Goal: Task Accomplishment & Management: Manage account settings

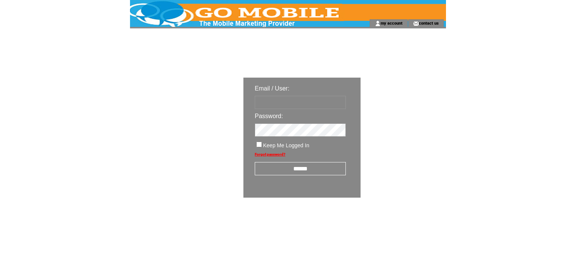
type input "********"
click at [305, 171] on input "******" at bounding box center [300, 168] width 91 height 13
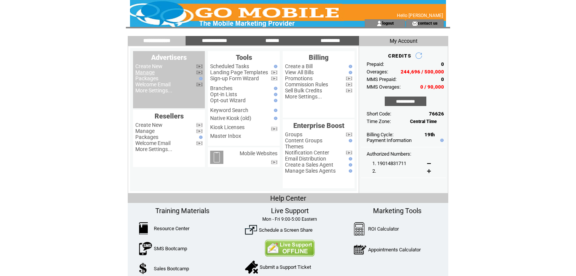
click at [144, 74] on link "Manage" at bounding box center [144, 72] width 19 height 6
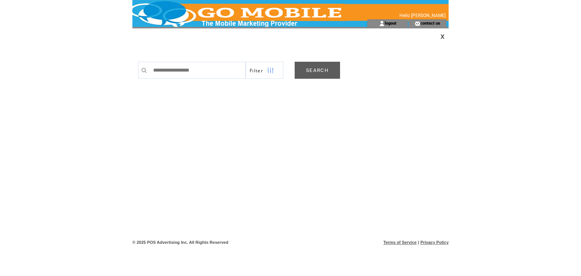
click at [321, 72] on link "SEARCH" at bounding box center [317, 70] width 45 height 17
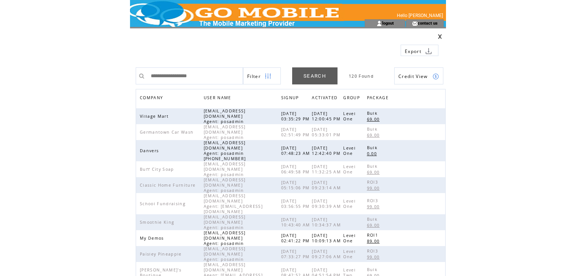
click at [150, 97] on span "COMPANY" at bounding box center [152, 98] width 25 height 11
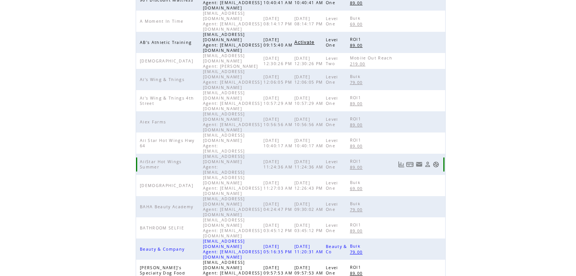
scroll to position [175, 0]
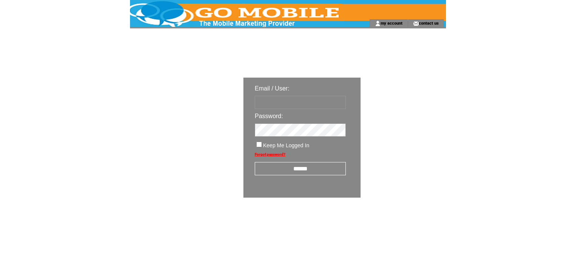
type input "********"
click at [312, 169] on input "******" at bounding box center [300, 168] width 91 height 13
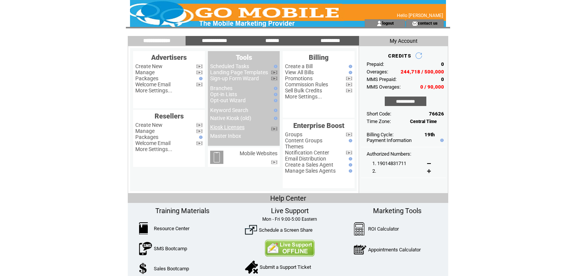
click at [232, 129] on link "Kiosk Licenses" at bounding box center [227, 127] width 34 height 6
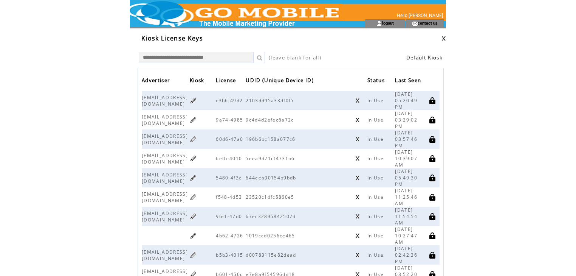
click at [379, 234] on span "In Use" at bounding box center [377, 235] width 18 height 6
click at [360, 233] on link at bounding box center [357, 235] width 5 height 5
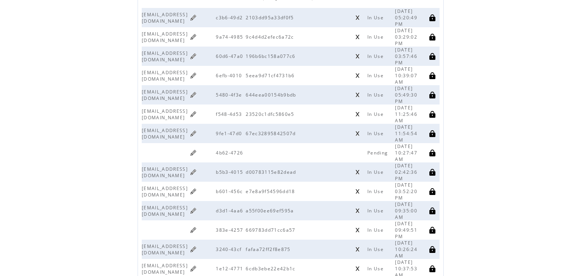
scroll to position [91, 0]
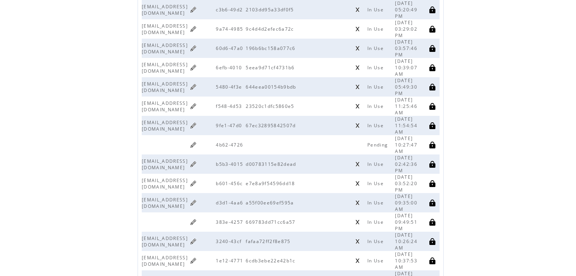
click at [298, 122] on span "67ec32895842507d" at bounding box center [272, 125] width 52 height 6
click at [216, 149] on td at bounding box center [203, 144] width 26 height 19
click at [197, 144] on link at bounding box center [193, 144] width 7 height 7
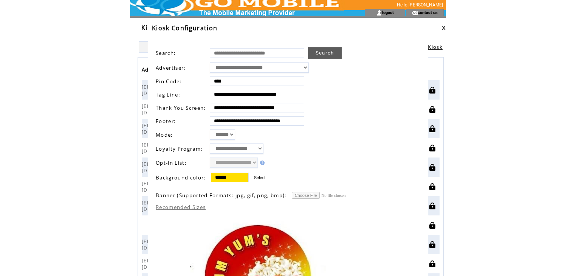
scroll to position [0, 0]
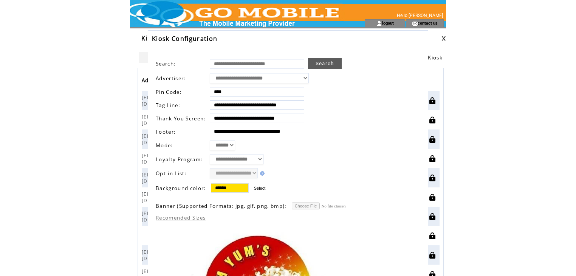
click at [443, 36] on link at bounding box center [444, 38] width 5 height 5
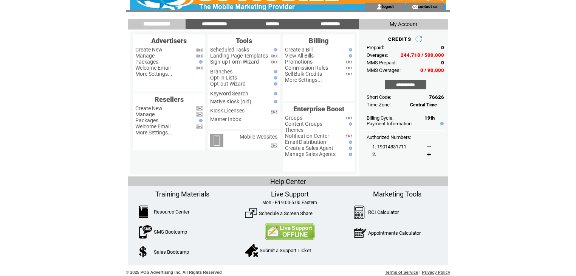
scroll to position [19, 0]
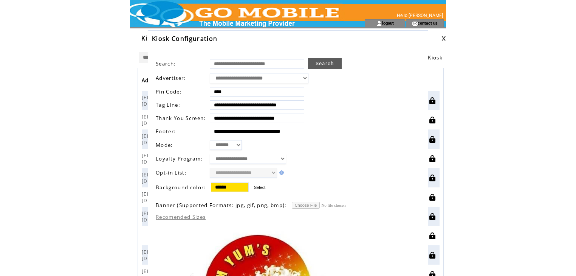
click at [61, 57] on html "**********" at bounding box center [288, 138] width 576 height 276
click at [442, 33] on td "Kiosk License Keys" at bounding box center [288, 35] width 316 height 14
click at [442, 36] on link at bounding box center [444, 38] width 5 height 5
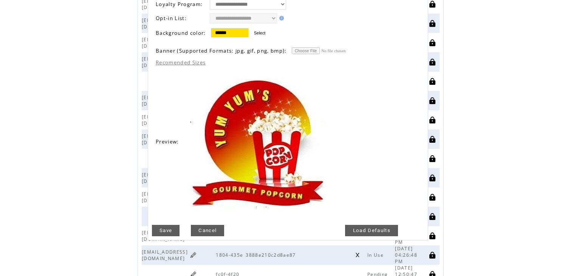
scroll to position [242, 0]
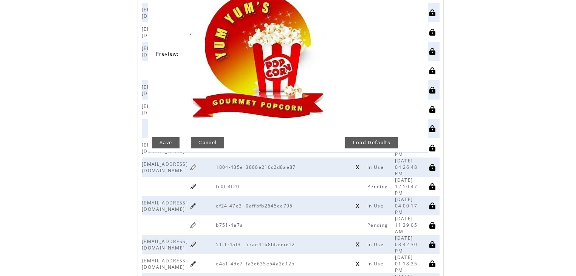
click at [207, 139] on link "Cancel" at bounding box center [207, 142] width 33 height 11
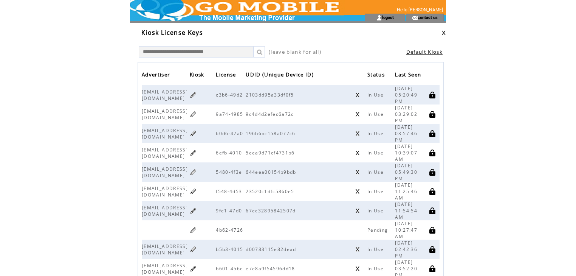
scroll to position [0, 0]
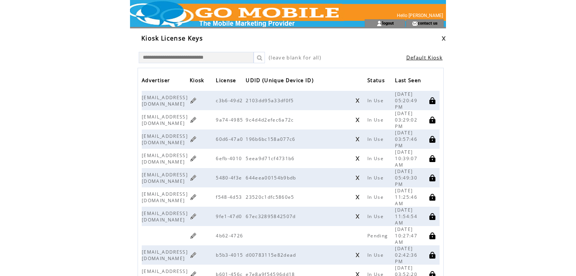
click at [260, 56] on link at bounding box center [259, 57] width 11 height 11
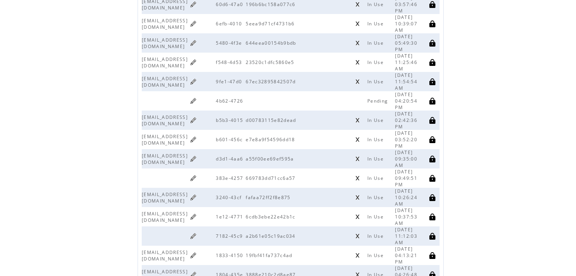
scroll to position [121, 0]
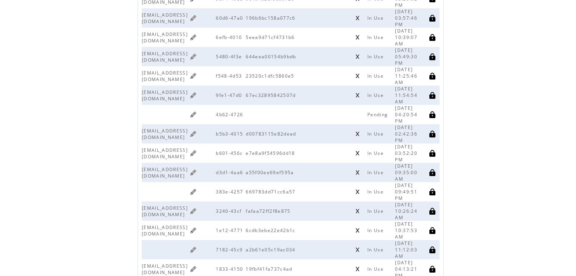
click at [197, 111] on link at bounding box center [193, 114] width 7 height 7
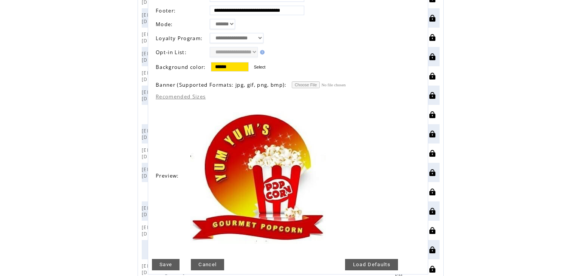
scroll to position [0, 0]
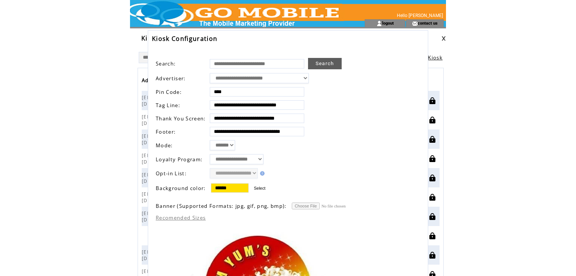
click at [444, 38] on link at bounding box center [444, 38] width 5 height 5
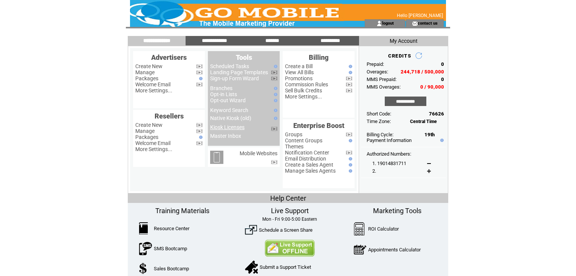
click at [229, 129] on link "Kiosk Licenses" at bounding box center [227, 127] width 34 height 6
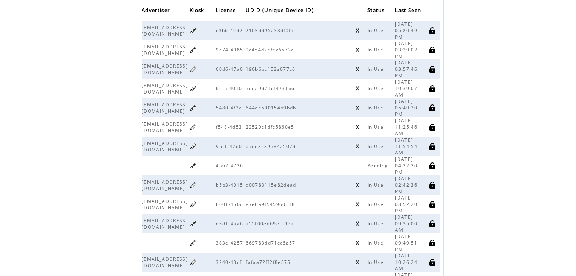
scroll to position [91, 0]
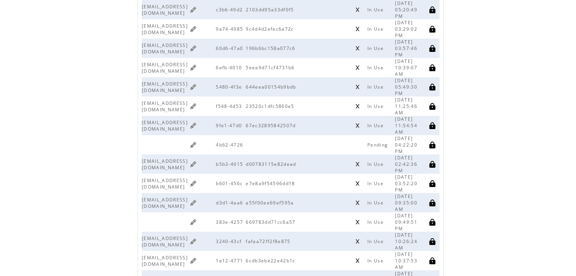
click at [197, 141] on link at bounding box center [193, 144] width 7 height 7
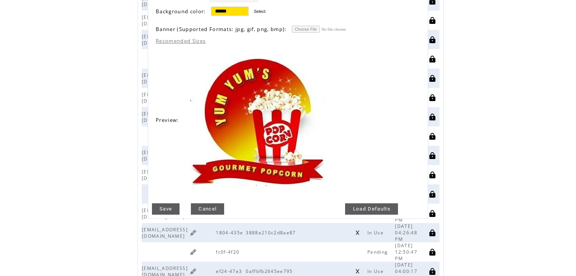
scroll to position [181, 0]
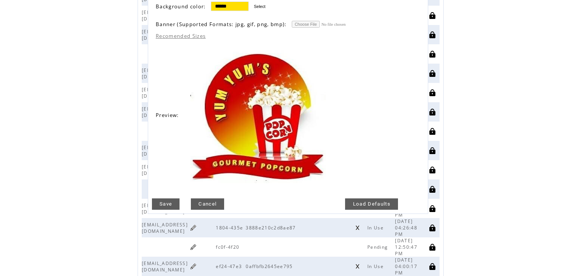
click at [204, 198] on link "Cancel" at bounding box center [207, 203] width 33 height 11
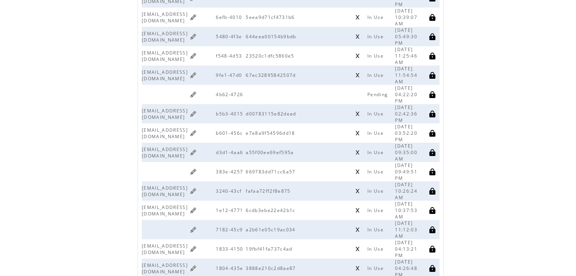
scroll to position [121, 0]
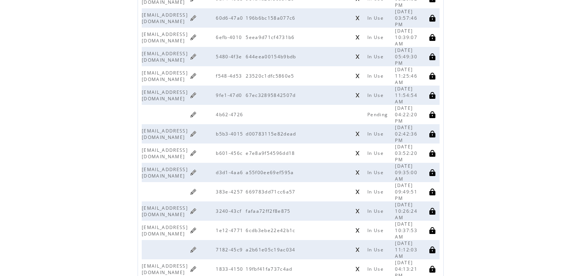
click at [197, 111] on link at bounding box center [193, 114] width 7 height 7
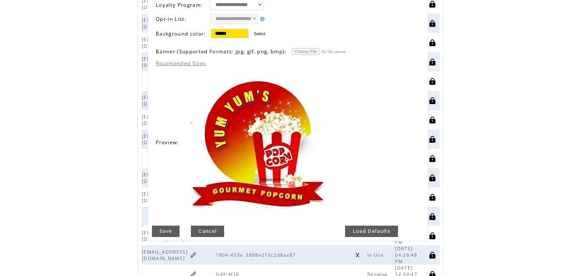
scroll to position [212, 0]
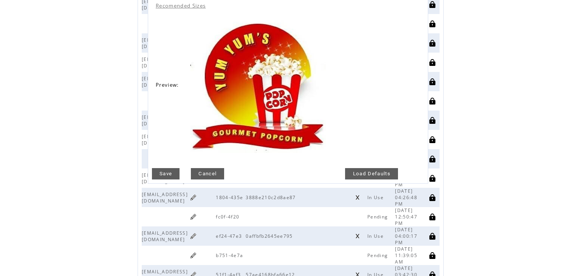
click at [167, 169] on link "Save" at bounding box center [166, 173] width 28 height 11
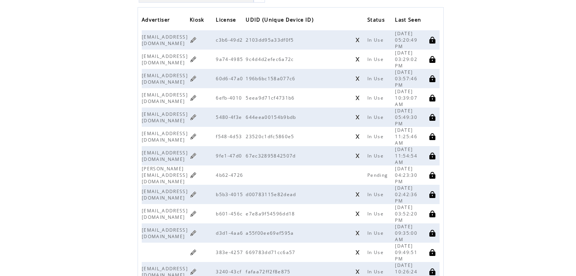
scroll to position [60, 0]
click at [377, 172] on span "Pending" at bounding box center [379, 175] width 22 height 6
drag, startPoint x: 377, startPoint y: 174, endPoint x: 381, endPoint y: 176, distance: 4.6
click at [378, 175] on td "Pending" at bounding box center [378, 174] width 36 height 19
click at [381, 172] on span "Pending" at bounding box center [379, 175] width 22 height 6
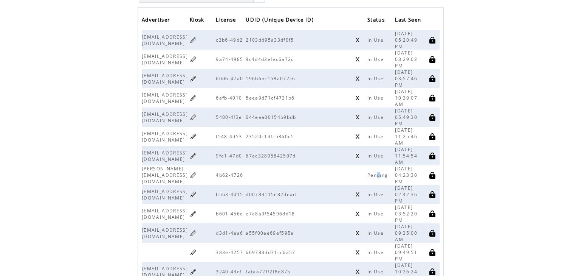
click at [384, 172] on span "Pending" at bounding box center [379, 175] width 22 height 6
click at [377, 174] on span "Pending" at bounding box center [379, 175] width 22 height 6
click at [197, 172] on link at bounding box center [193, 174] width 7 height 7
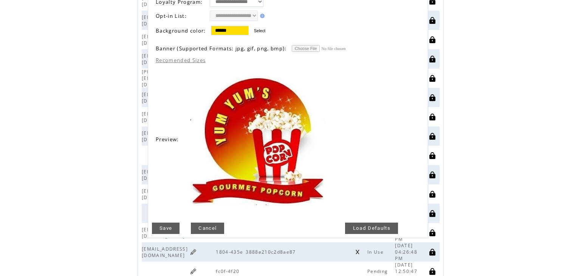
scroll to position [212, 0]
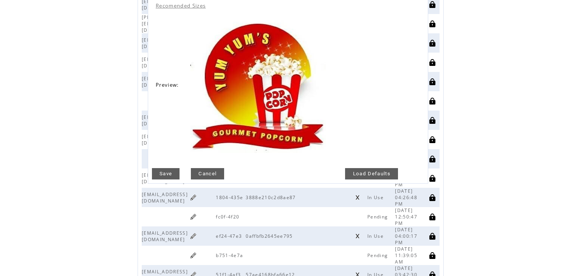
click at [213, 169] on link "Cancel" at bounding box center [207, 173] width 33 height 11
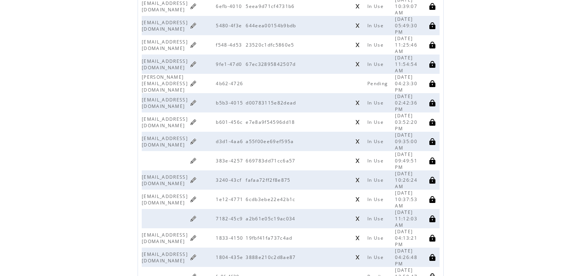
scroll to position [151, 0]
click at [197, 82] on link at bounding box center [193, 84] width 7 height 7
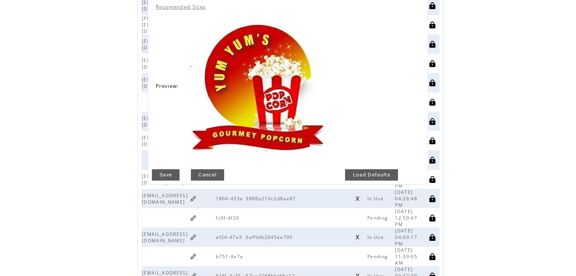
scroll to position [212, 0]
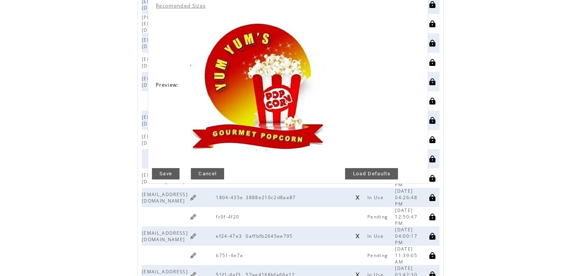
click at [211, 170] on link "Cancel" at bounding box center [207, 173] width 33 height 11
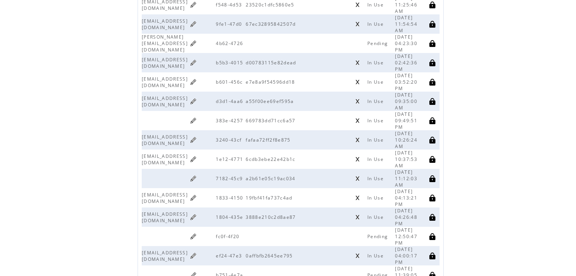
scroll to position [181, 0]
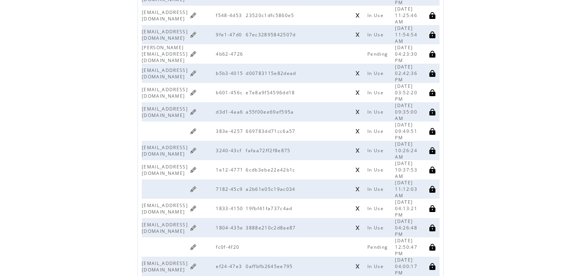
click at [375, 52] on span "Pending" at bounding box center [379, 54] width 22 height 6
click at [197, 50] on link at bounding box center [193, 53] width 7 height 7
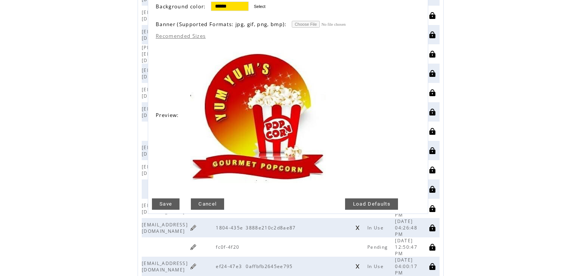
click at [219, 198] on link "Cancel" at bounding box center [207, 203] width 33 height 11
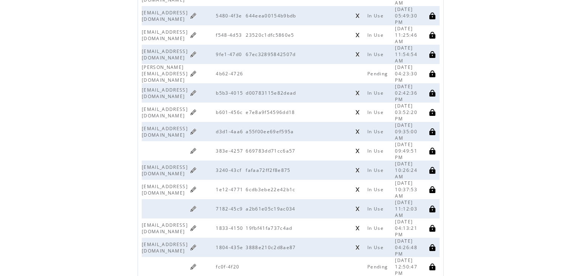
scroll to position [151, 0]
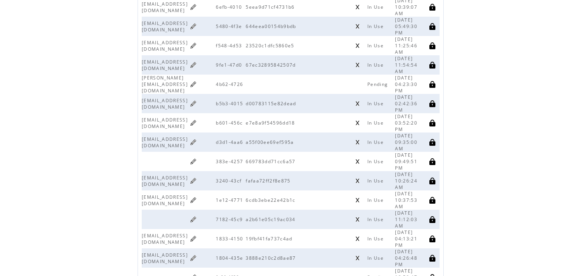
drag, startPoint x: 201, startPoint y: 83, endPoint x: 242, endPoint y: 79, distance: 41.1
click at [190, 79] on td "samuel@yumyumspopcorn.com" at bounding box center [166, 83] width 48 height 19
click at [197, 81] on link at bounding box center [193, 84] width 7 height 7
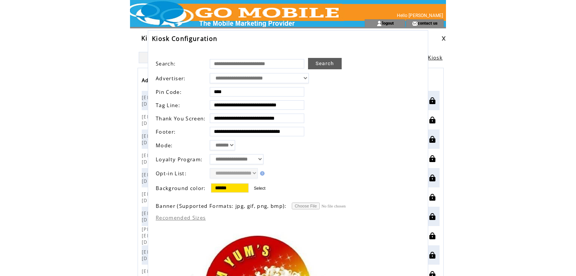
scroll to position [0, 0]
click at [235, 144] on select "***** *******" at bounding box center [222, 145] width 25 height 10
click at [257, 143] on td "***** *******" at bounding box center [276, 145] width 132 height 10
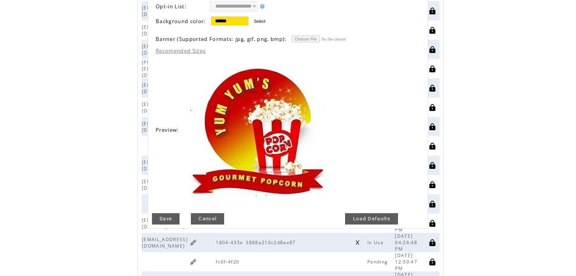
scroll to position [181, 0]
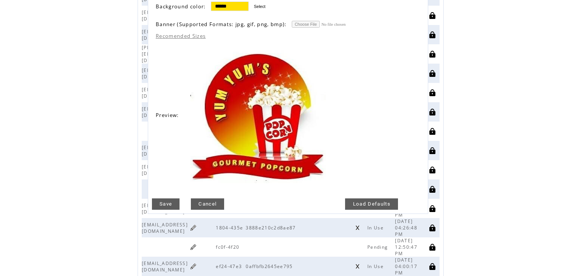
click at [374, 200] on link "Load Defaults" at bounding box center [371, 203] width 53 height 11
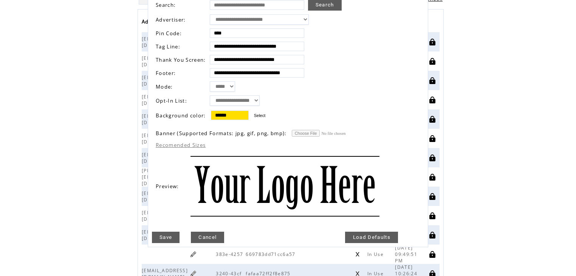
scroll to position [91, 0]
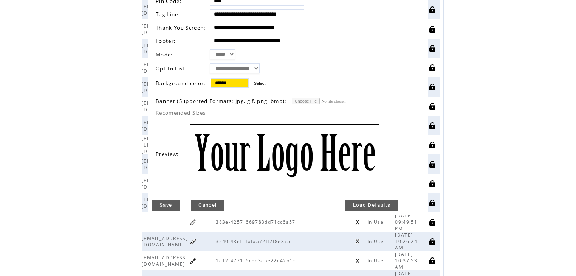
click at [209, 199] on link "Cancel" at bounding box center [207, 204] width 33 height 11
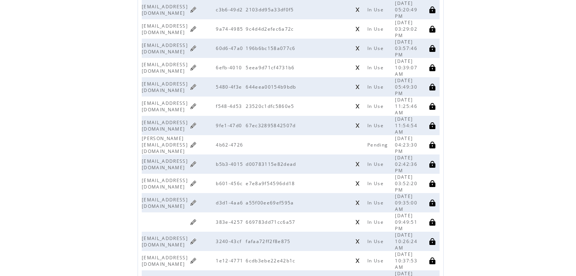
click at [197, 160] on link at bounding box center [193, 163] width 7 height 7
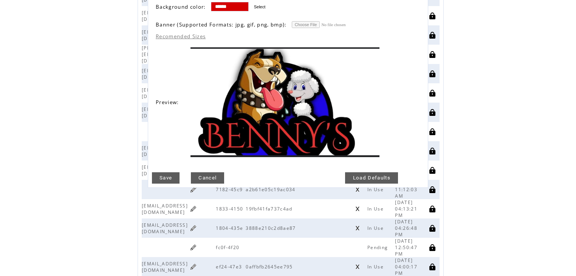
scroll to position [181, 0]
click at [222, 174] on link "Cancel" at bounding box center [207, 177] width 33 height 11
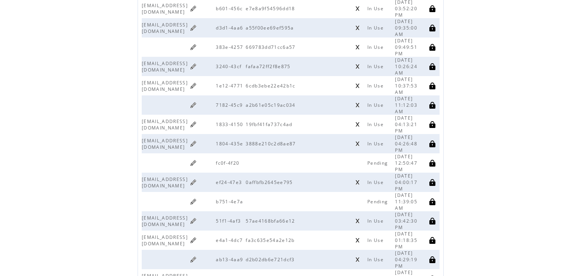
scroll to position [272, 0]
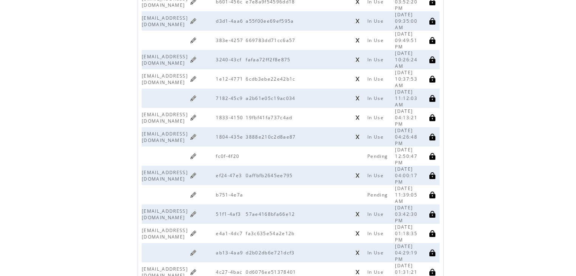
click at [197, 152] on link at bounding box center [193, 155] width 7 height 7
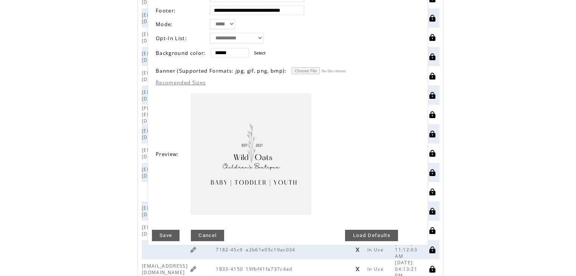
scroll to position [151, 0]
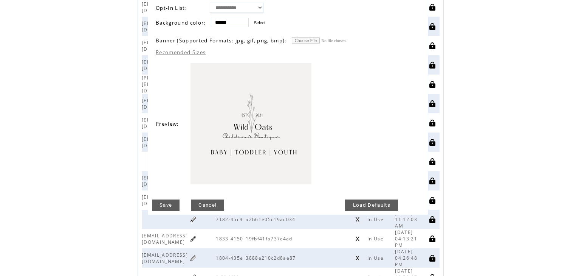
click at [210, 201] on link "Cancel" at bounding box center [207, 204] width 33 height 11
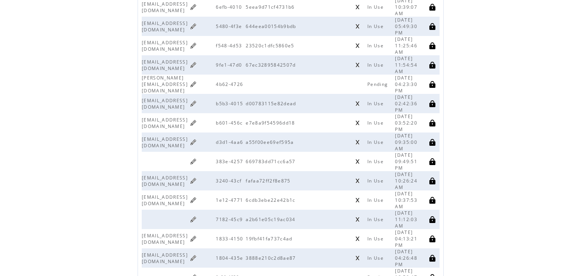
click at [360, 217] on link at bounding box center [357, 219] width 5 height 5
click at [197, 216] on link at bounding box center [193, 219] width 7 height 7
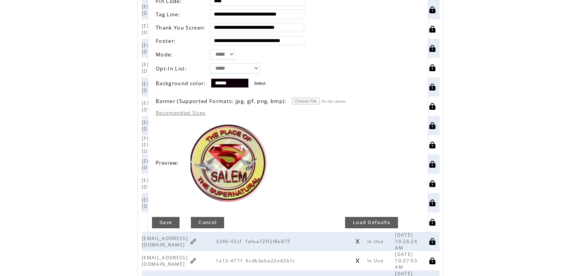
scroll to position [91, 0]
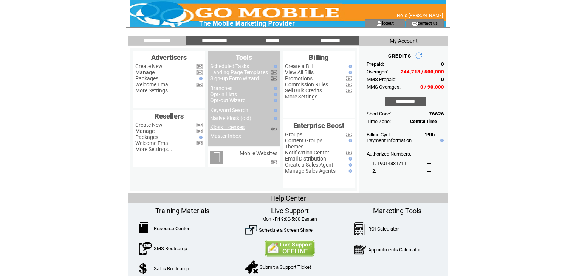
click at [234, 128] on link "Kiosk Licenses" at bounding box center [227, 127] width 34 height 6
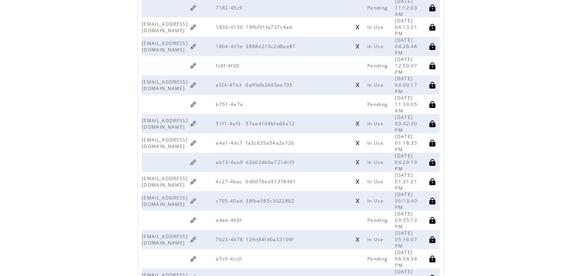
scroll to position [363, 0]
click at [197, 216] on link at bounding box center [193, 219] width 7 height 7
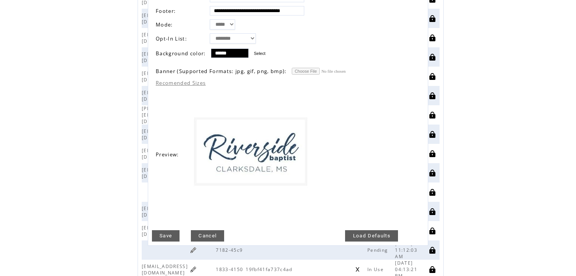
scroll to position [121, 0]
click at [164, 230] on link "Save" at bounding box center [166, 235] width 28 height 11
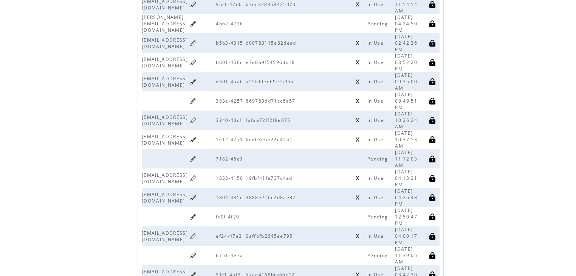
scroll to position [212, 0]
click at [197, 251] on link at bounding box center [193, 254] width 7 height 7
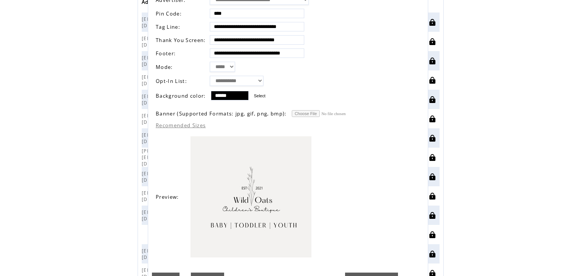
scroll to position [121, 0]
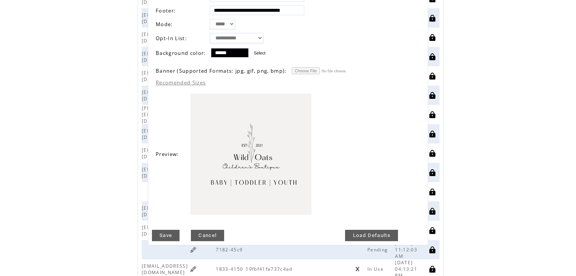
click at [210, 230] on link "Cancel" at bounding box center [207, 235] width 33 height 11
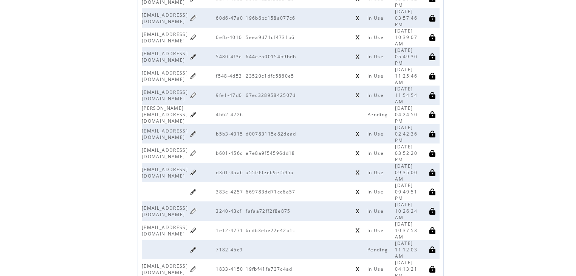
click at [384, 246] on span "Pending" at bounding box center [379, 249] width 22 height 6
click at [379, 246] on span "Pending" at bounding box center [379, 249] width 22 height 6
click at [197, 246] on link at bounding box center [193, 249] width 7 height 7
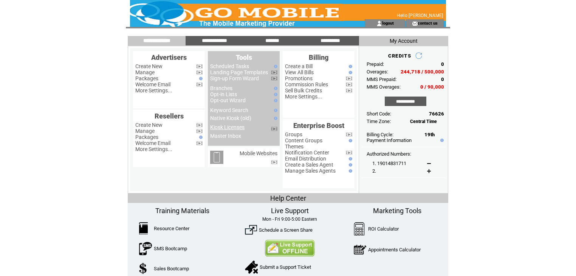
click at [240, 128] on link "Kiosk Licenses" at bounding box center [227, 127] width 34 height 6
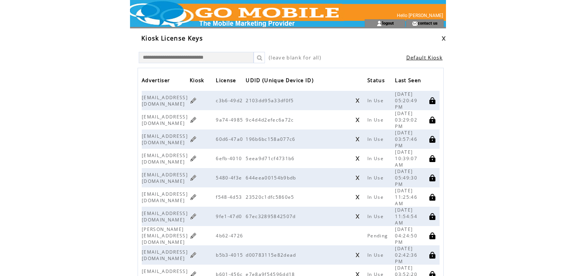
click at [190, 129] on td "[EMAIL_ADDRESS][DOMAIN_NAME]" at bounding box center [166, 119] width 48 height 19
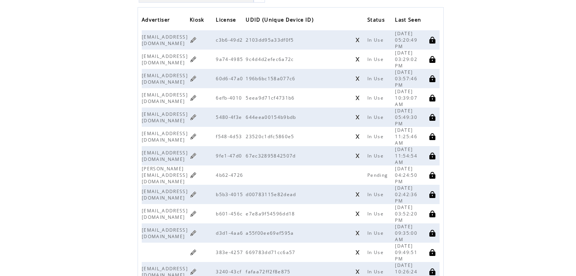
scroll to position [91, 0]
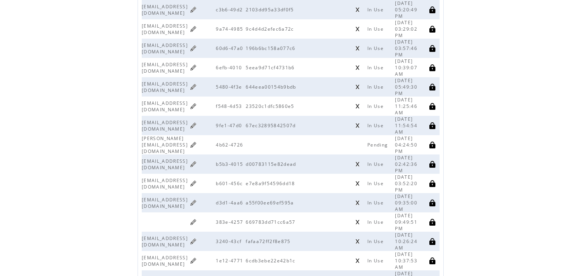
click at [197, 218] on link at bounding box center [193, 221] width 7 height 7
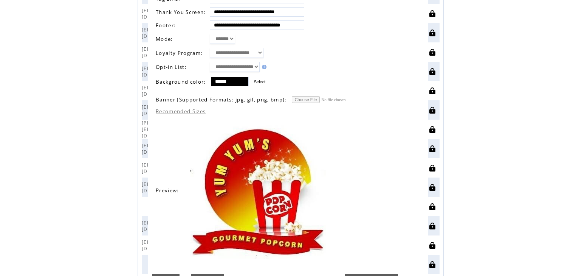
scroll to position [121, 0]
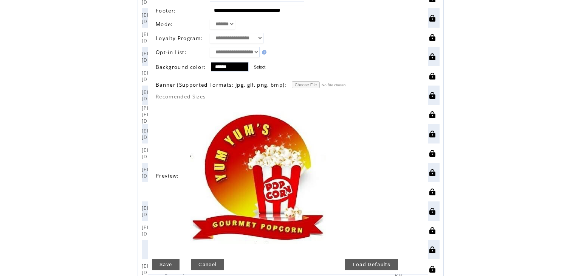
click at [212, 259] on link "Cancel" at bounding box center [207, 264] width 33 height 11
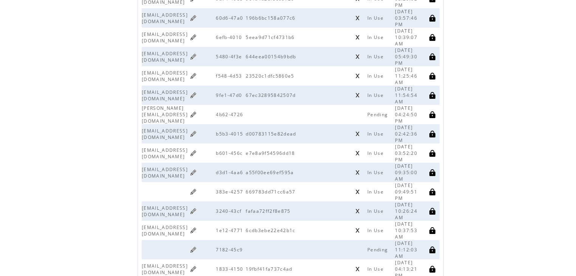
click at [381, 246] on span "Pending" at bounding box center [379, 249] width 22 height 6
click at [380, 246] on span "Pending" at bounding box center [379, 249] width 22 height 6
drag, startPoint x: 376, startPoint y: 240, endPoint x: 248, endPoint y: 239, distance: 128.2
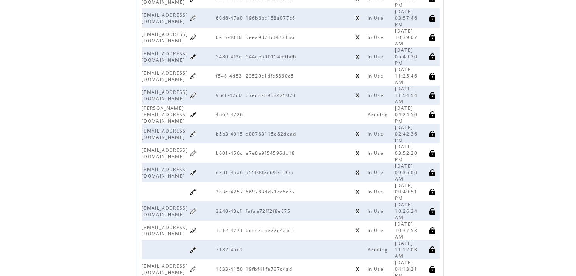
click at [197, 246] on link at bounding box center [193, 249] width 7 height 7
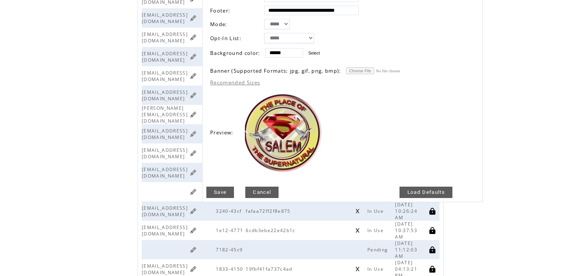
scroll to position [0, 0]
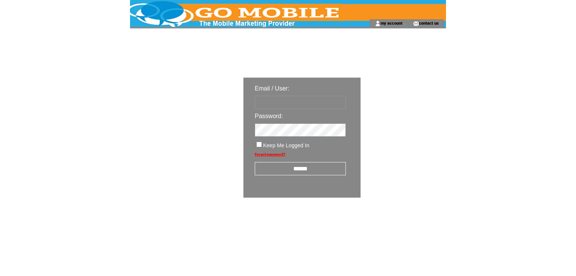
type input "********"
click at [294, 169] on input "******" at bounding box center [300, 168] width 91 height 13
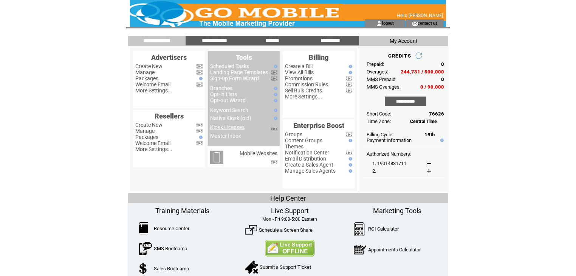
click at [227, 130] on link "Kiosk Licenses" at bounding box center [227, 127] width 34 height 6
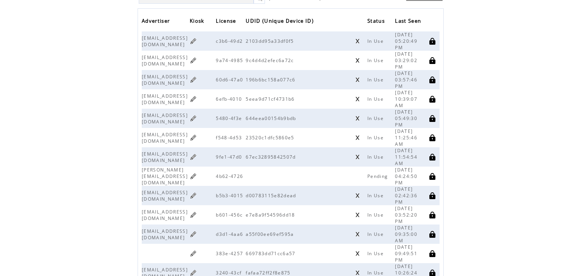
scroll to position [60, 0]
click at [197, 171] on link at bounding box center [193, 174] width 7 height 7
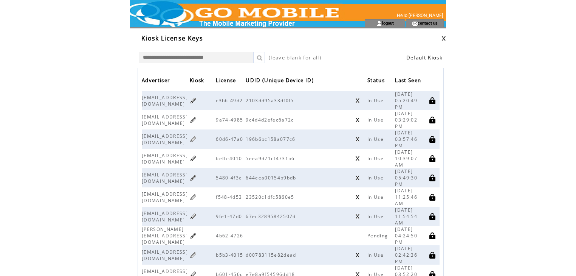
click at [386, 234] on span "Pending" at bounding box center [379, 235] width 22 height 6
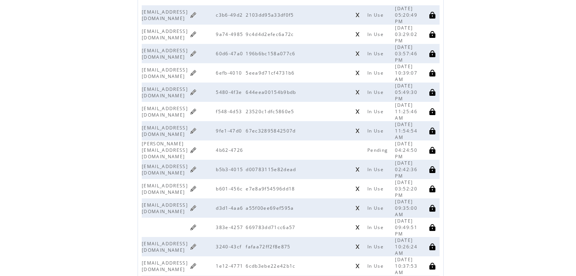
scroll to position [121, 0]
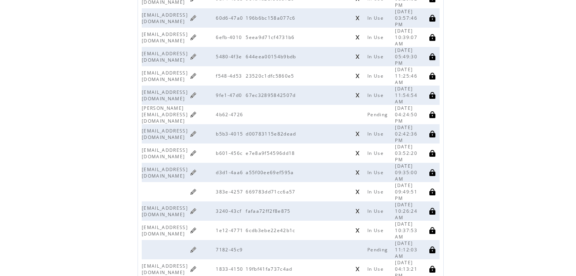
click at [197, 188] on link at bounding box center [193, 191] width 7 height 7
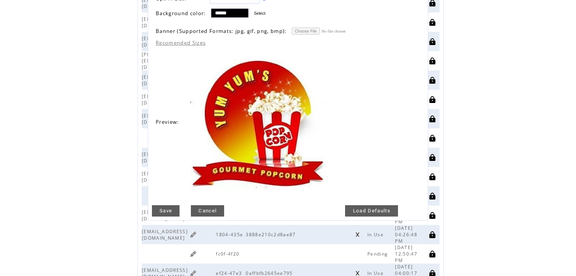
scroll to position [181, 0]
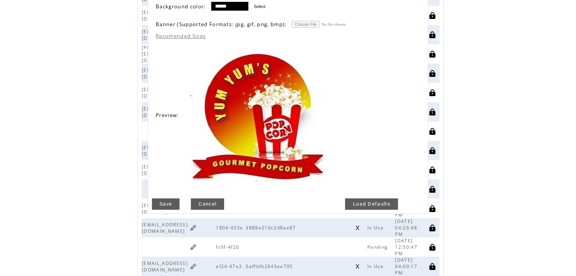
click at [209, 198] on link "Cancel" at bounding box center [207, 203] width 33 height 11
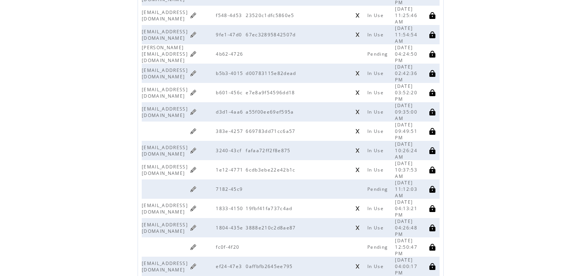
click at [197, 243] on link at bounding box center [193, 246] width 7 height 7
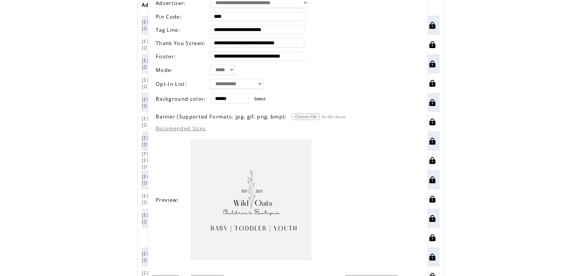
scroll to position [91, 0]
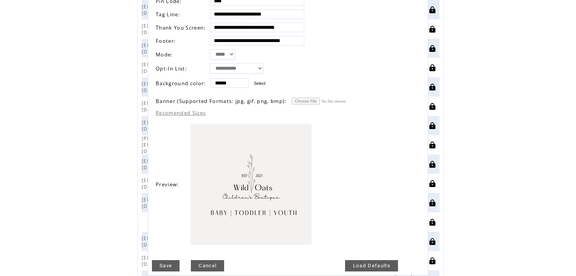
click at [210, 260] on link "Cancel" at bounding box center [207, 265] width 33 height 11
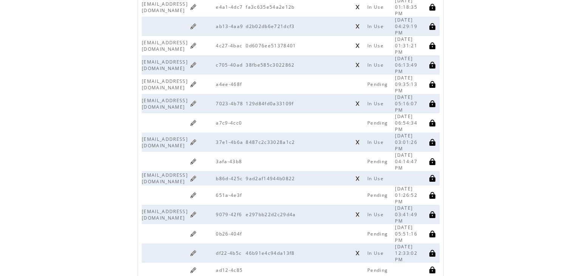
scroll to position [514, 0]
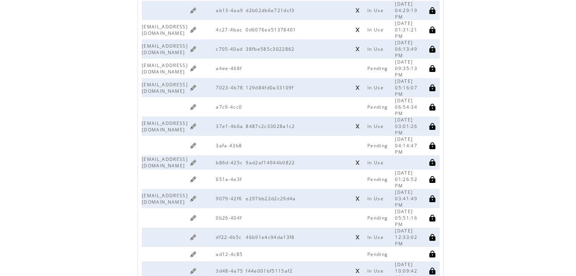
click at [197, 214] on link at bounding box center [193, 217] width 7 height 7
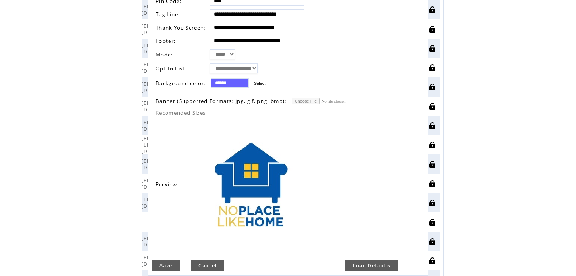
scroll to position [91, 0]
click at [210, 260] on link "Cancel" at bounding box center [207, 265] width 33 height 11
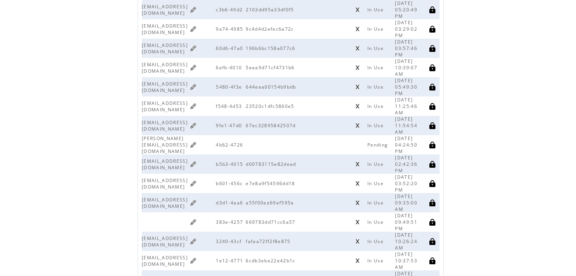
click at [382, 275] on span "Pending" at bounding box center [379, 279] width 22 height 6
click at [197, 143] on link at bounding box center [193, 144] width 7 height 7
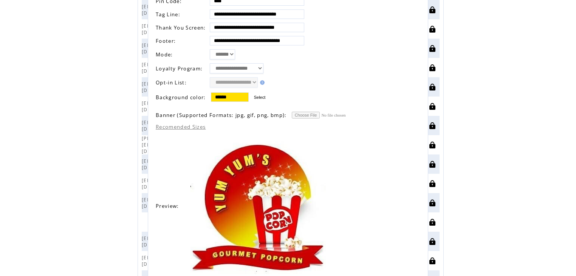
scroll to position [0, 0]
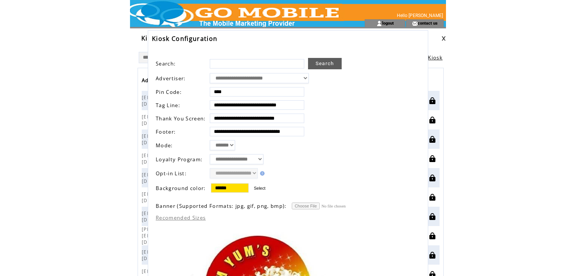
click at [248, 143] on td "***** *******" at bounding box center [276, 145] width 132 height 10
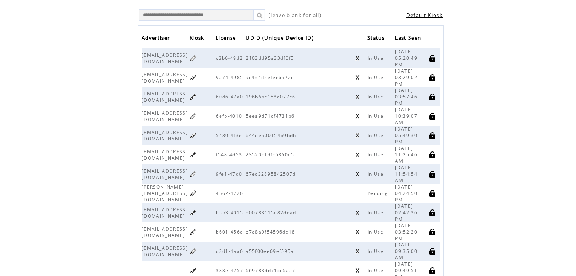
scroll to position [60, 0]
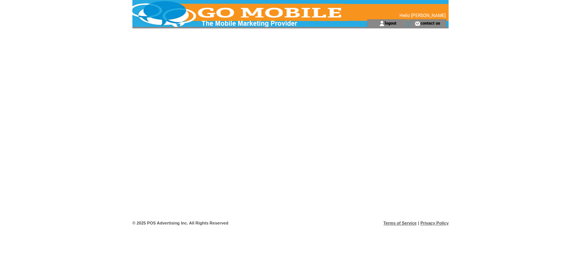
click at [399, 23] on td "logout" at bounding box center [387, 23] width 40 height 8
click at [392, 24] on link "logout" at bounding box center [391, 22] width 12 height 5
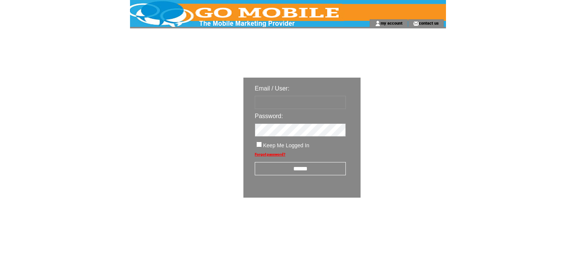
type input "********"
click at [298, 167] on input "******" at bounding box center [300, 168] width 91 height 13
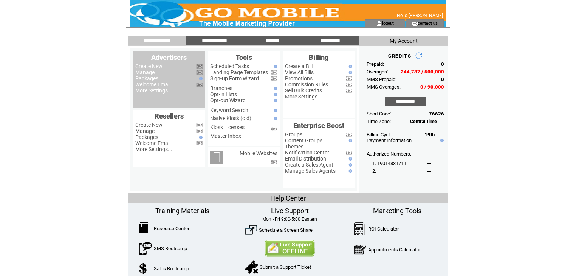
click at [147, 74] on link "Manage" at bounding box center [144, 72] width 19 height 6
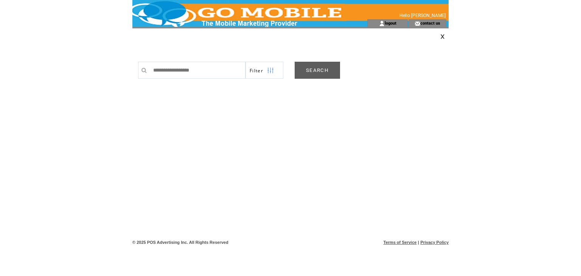
click at [330, 68] on link "SEARCH" at bounding box center [317, 70] width 45 height 17
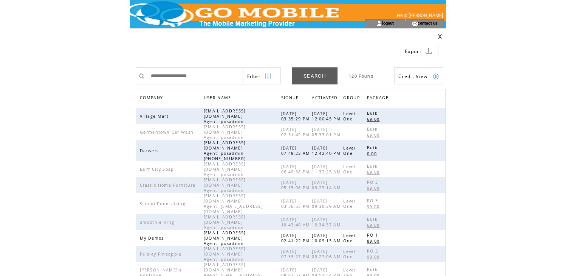
click at [154, 95] on span "COMPANY" at bounding box center [152, 98] width 25 height 11
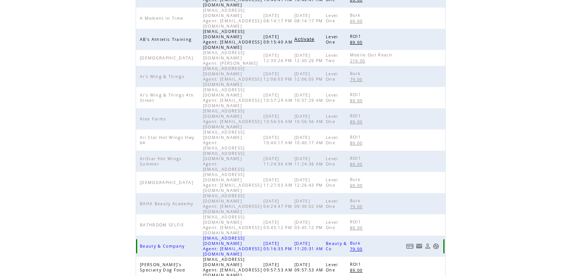
scroll to position [175, 0]
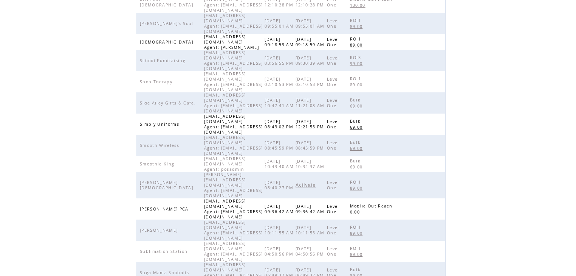
scroll to position [173, 0]
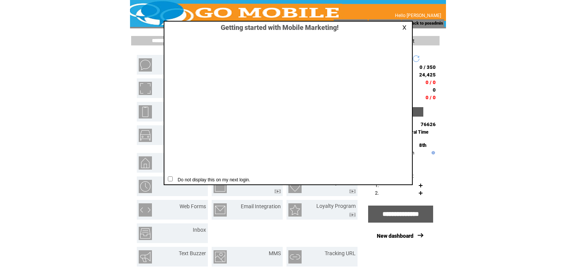
click at [404, 27] on link at bounding box center [405, 27] width 7 height 5
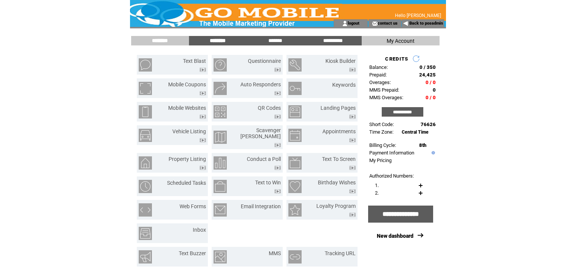
click at [218, 40] on input "********" at bounding box center [217, 40] width 57 height 6
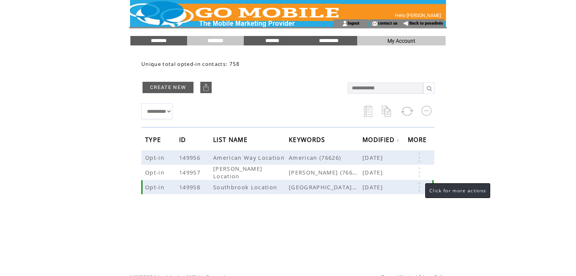
click at [420, 185] on link at bounding box center [419, 187] width 23 height 10
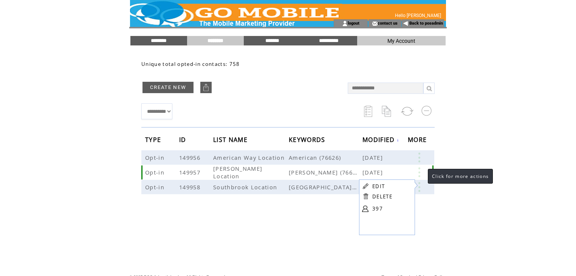
click at [420, 172] on link at bounding box center [419, 172] width 23 height 10
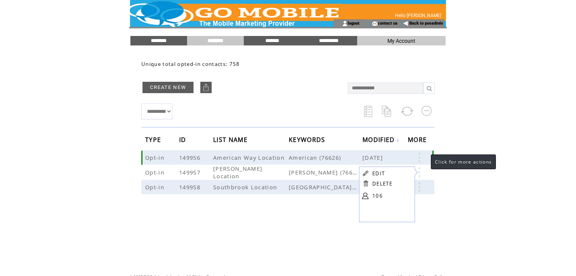
click at [419, 156] on link at bounding box center [419, 157] width 23 height 10
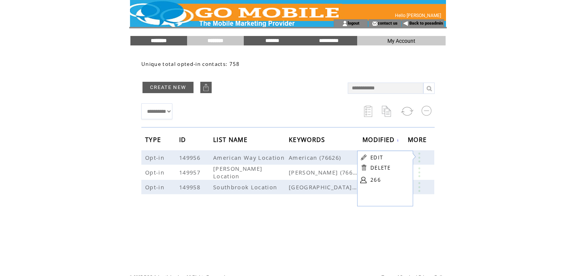
click at [160, 40] on input "********" at bounding box center [158, 40] width 57 height 6
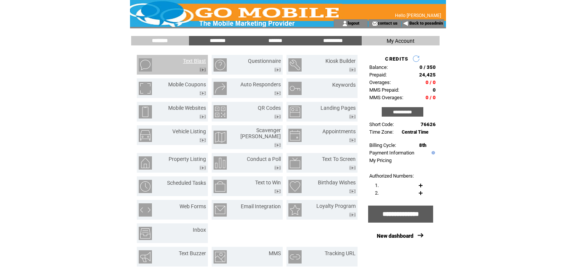
click at [192, 61] on link "Text Blast" at bounding box center [194, 61] width 23 height 6
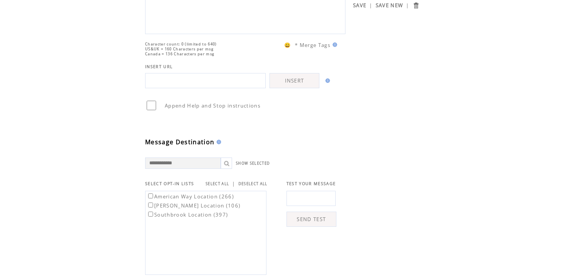
scroll to position [121, 0]
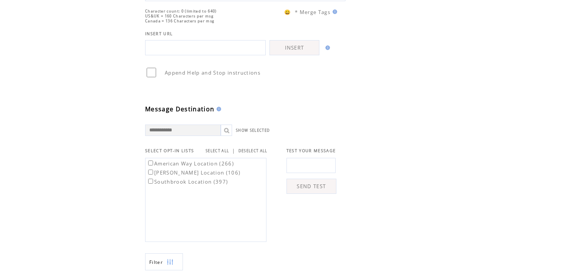
click at [218, 153] on link "SELECT ALL" at bounding box center [217, 150] width 23 height 5
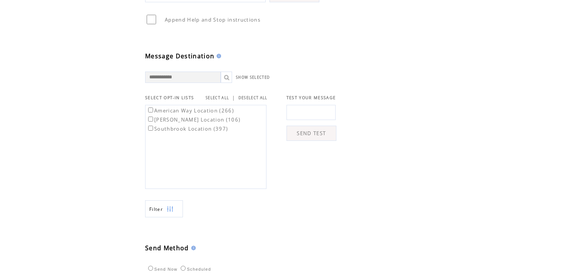
scroll to position [181, 0]
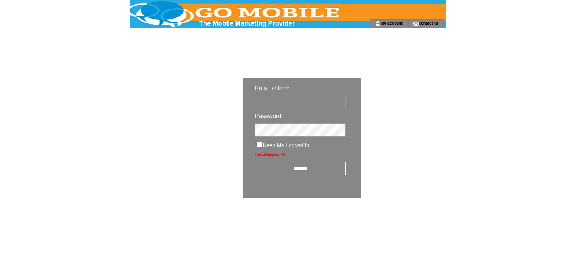
type input "********"
click at [314, 164] on input "******" at bounding box center [300, 168] width 91 height 13
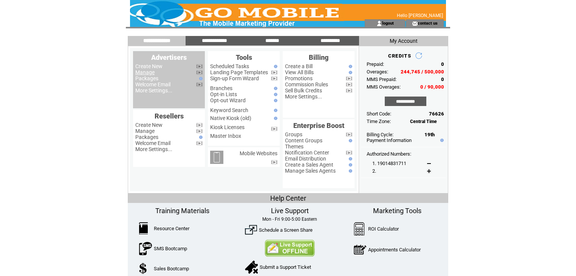
click at [142, 73] on link "Manage" at bounding box center [144, 72] width 19 height 6
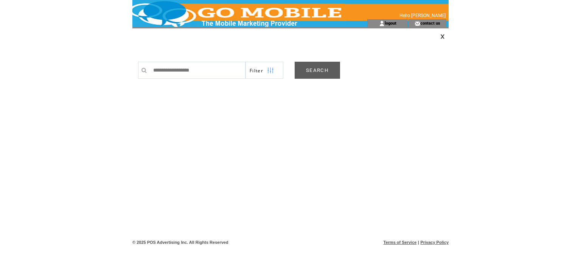
click at [328, 70] on link "SEARCH" at bounding box center [317, 70] width 45 height 17
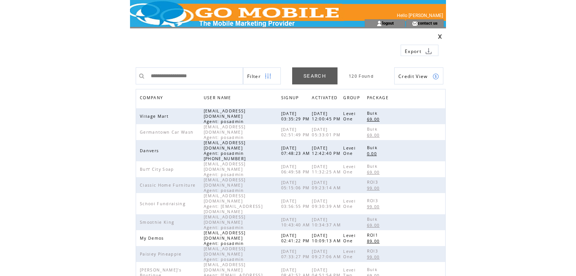
click at [161, 98] on span "COMPANY" at bounding box center [152, 98] width 25 height 11
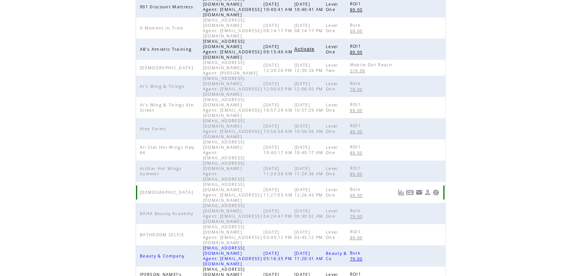
scroll to position [175, 0]
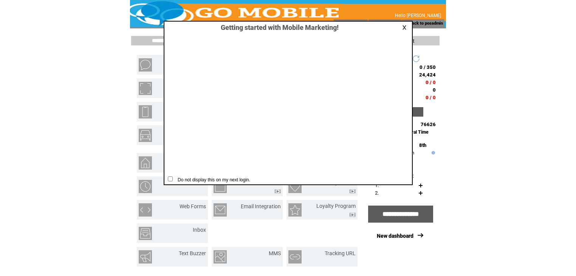
click at [404, 28] on link at bounding box center [405, 27] width 7 height 5
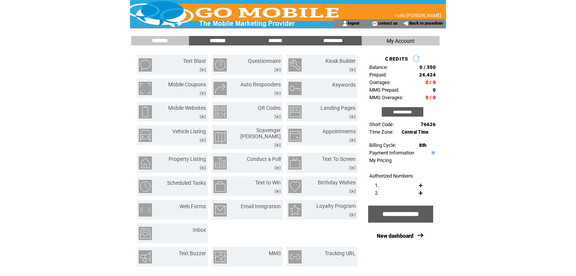
click at [215, 40] on input "********" at bounding box center [217, 40] width 57 height 6
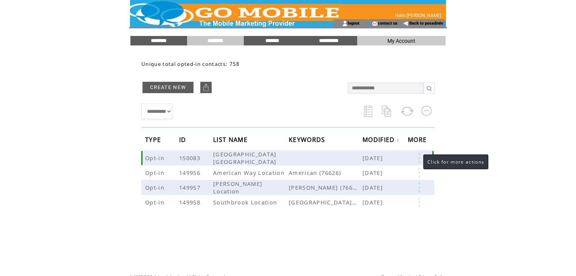
click at [419, 156] on link at bounding box center [419, 158] width 23 height 10
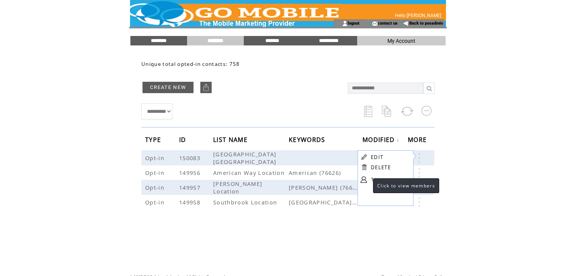
click at [366, 179] on link at bounding box center [364, 179] width 6 height 6
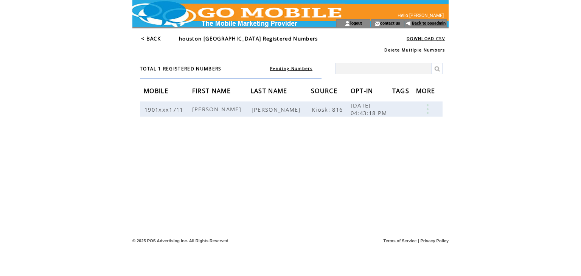
click at [432, 23] on link "Back to posadmin" at bounding box center [429, 23] width 34 height 5
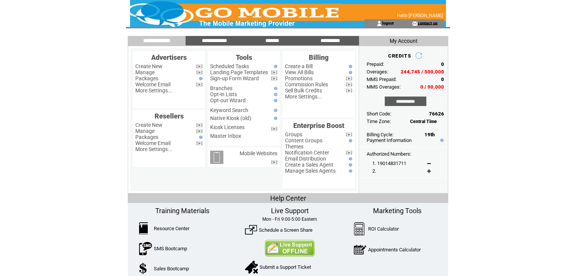
drag, startPoint x: 0, startPoint y: 0, endPoint x: 431, endPoint y: 22, distance: 432.0
click at [431, 22] on link "contact us" at bounding box center [428, 22] width 20 height 5
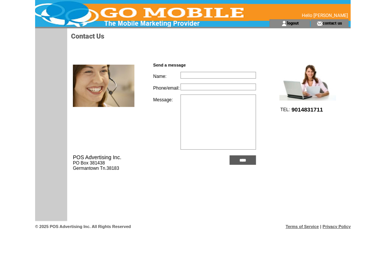
click at [302, 23] on td "logout" at bounding box center [290, 23] width 40 height 8
click at [293, 22] on link "logout" at bounding box center [293, 22] width 12 height 5
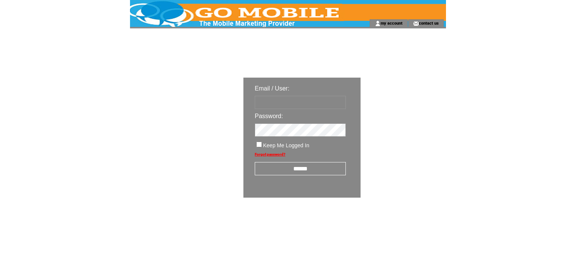
type input "********"
click at [310, 169] on input "******" at bounding box center [300, 168] width 91 height 13
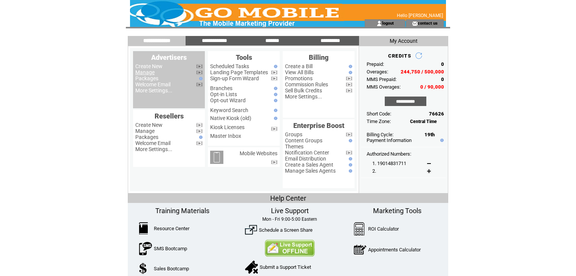
click at [147, 73] on link "Manage" at bounding box center [144, 72] width 19 height 6
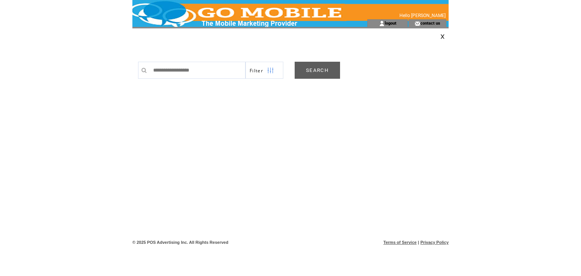
click at [305, 73] on link "SEARCH" at bounding box center [317, 70] width 45 height 17
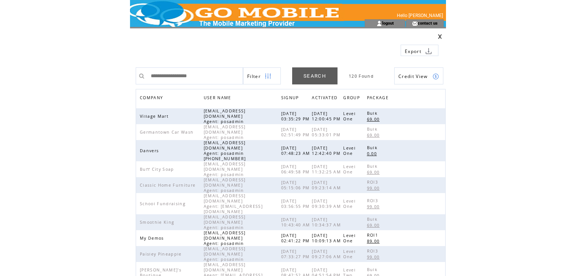
click at [148, 98] on span "COMPANY" at bounding box center [152, 98] width 25 height 11
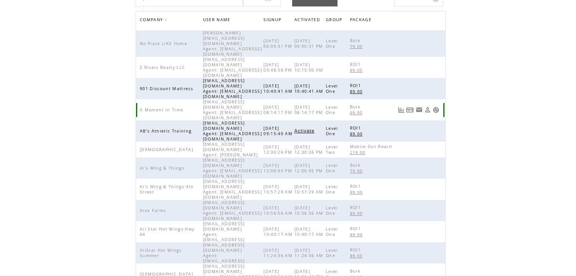
scroll to position [151, 0]
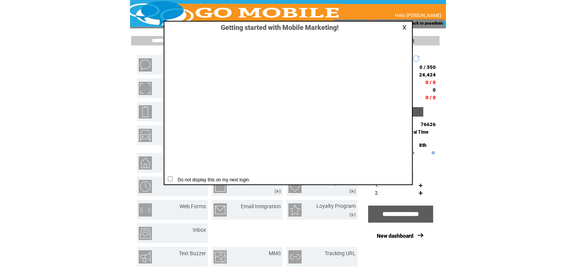
click at [402, 28] on td at bounding box center [406, 28] width 8 height 6
click at [404, 26] on link at bounding box center [405, 27] width 7 height 5
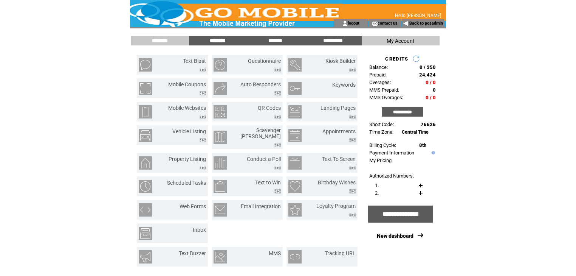
click at [218, 40] on input "********" at bounding box center [217, 40] width 57 height 6
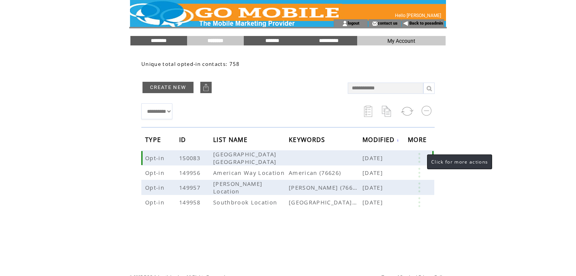
click at [420, 158] on link at bounding box center [419, 158] width 23 height 10
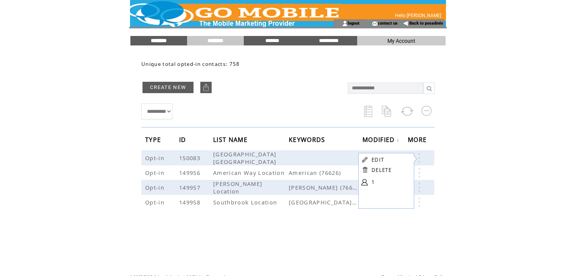
click at [163, 41] on input "********" at bounding box center [158, 40] width 57 height 6
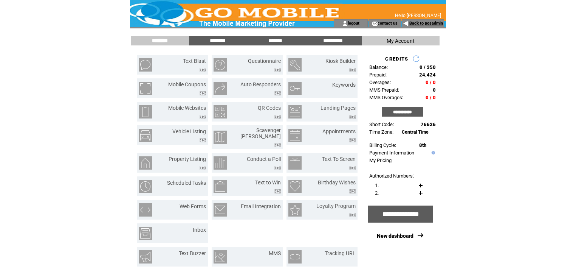
click at [417, 21] on link "Back to posadmin" at bounding box center [426, 23] width 34 height 5
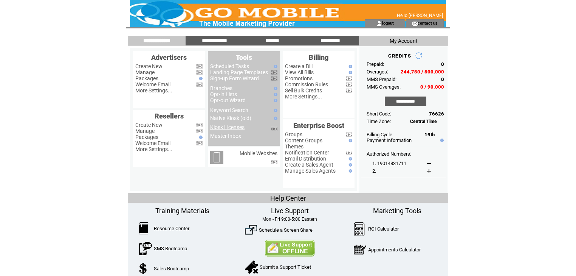
click at [230, 130] on link "Kiosk Licenses" at bounding box center [227, 127] width 34 height 6
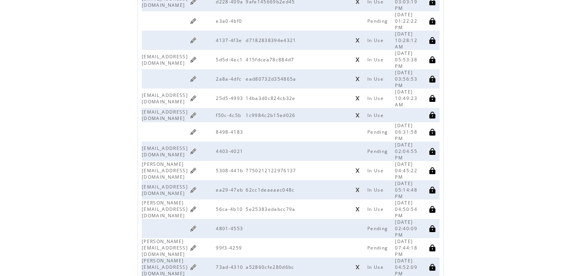
scroll to position [1069, 0]
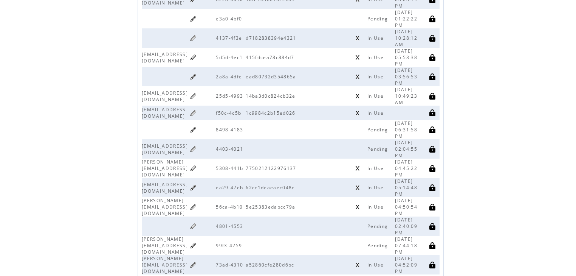
click at [197, 145] on link at bounding box center [193, 148] width 7 height 7
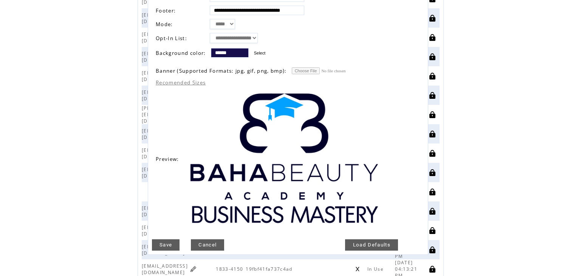
scroll to position [212, 0]
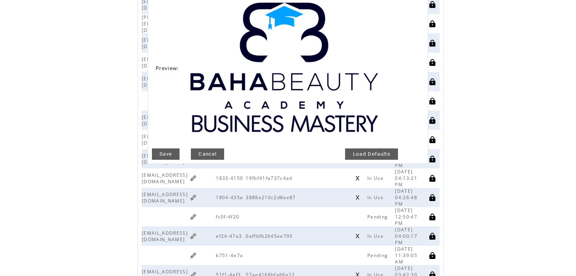
click at [206, 149] on link "Cancel" at bounding box center [207, 153] width 33 height 11
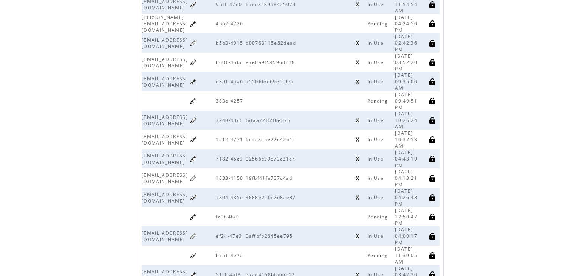
click at [197, 78] on link at bounding box center [193, 81] width 7 height 7
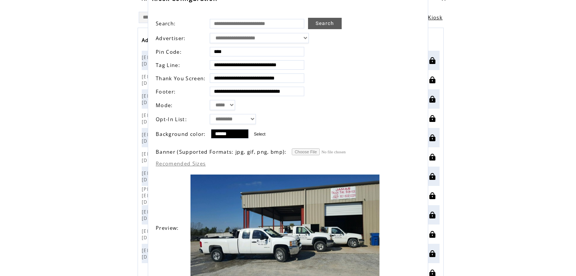
scroll to position [30, 0]
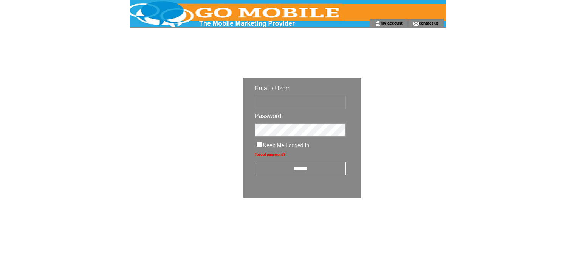
type input "********"
click at [302, 170] on input "******" at bounding box center [300, 168] width 91 height 13
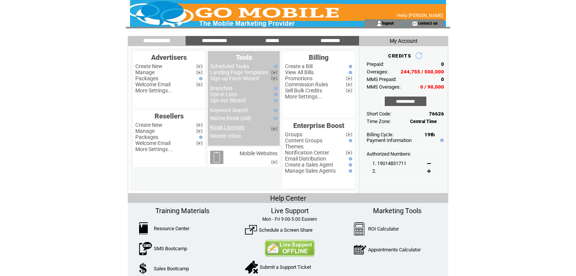
click at [237, 129] on link "Kiosk Licenses" at bounding box center [227, 127] width 34 height 6
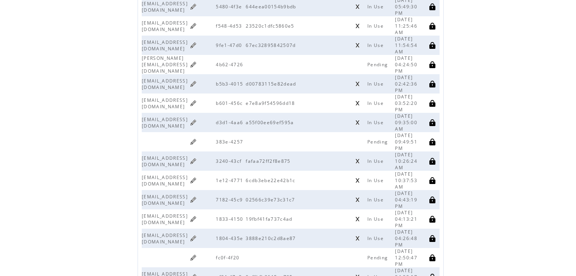
scroll to position [181, 0]
